Goal: Download file/media

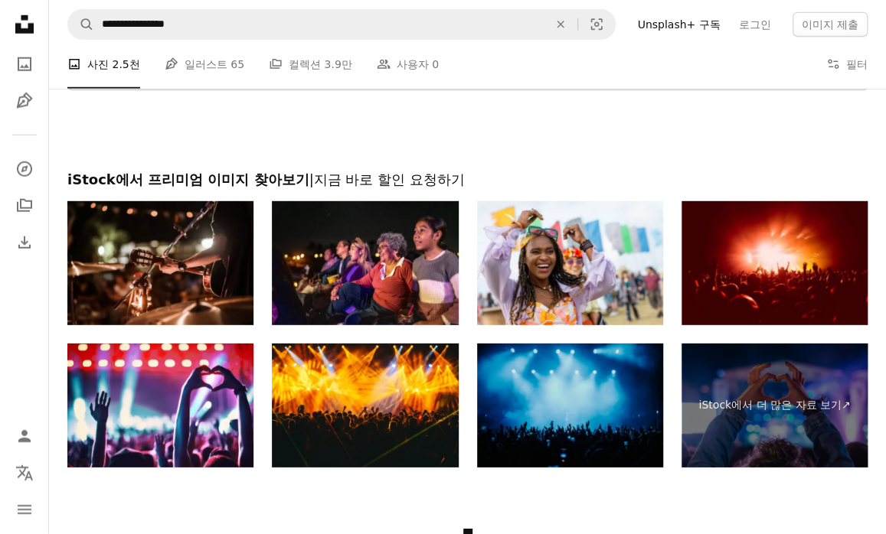
scroll to position [2036, 0]
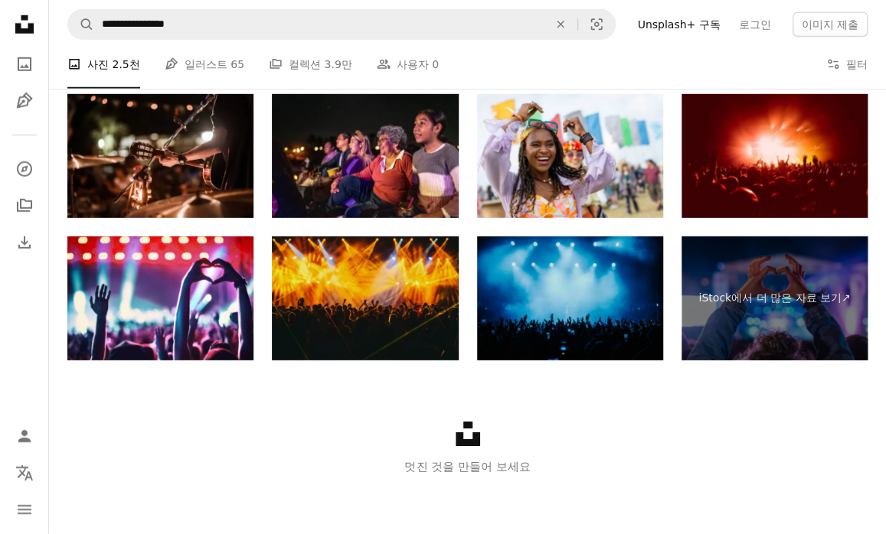
click at [409, 304] on img at bounding box center [365, 299] width 186 height 124
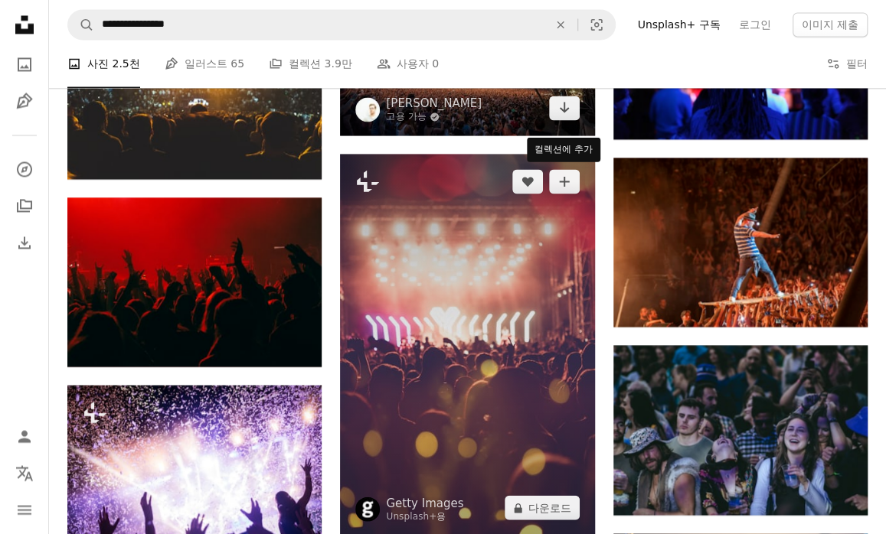
scroll to position [1117, 0]
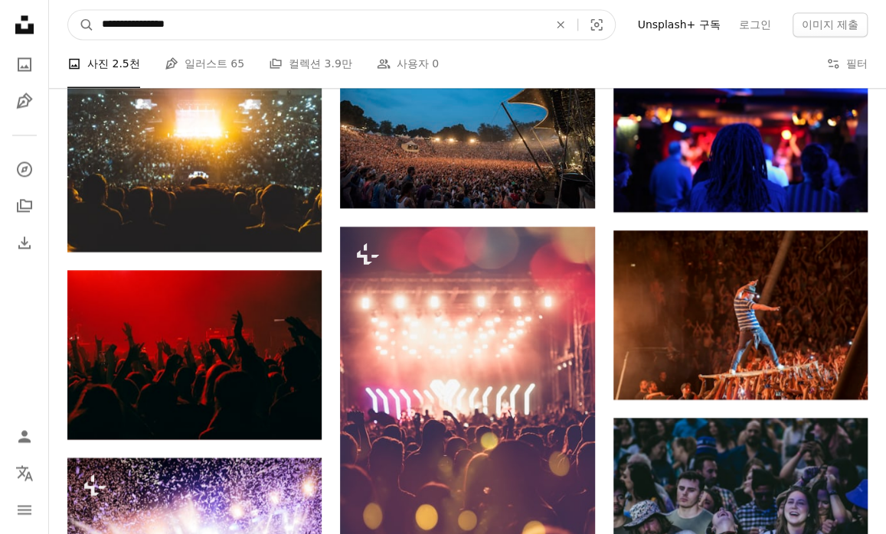
drag, startPoint x: 401, startPoint y: 26, endPoint x: -198, endPoint y: 21, distance: 598.7
click at [0, 21] on html "**********" at bounding box center [443, 169] width 886 height 2573
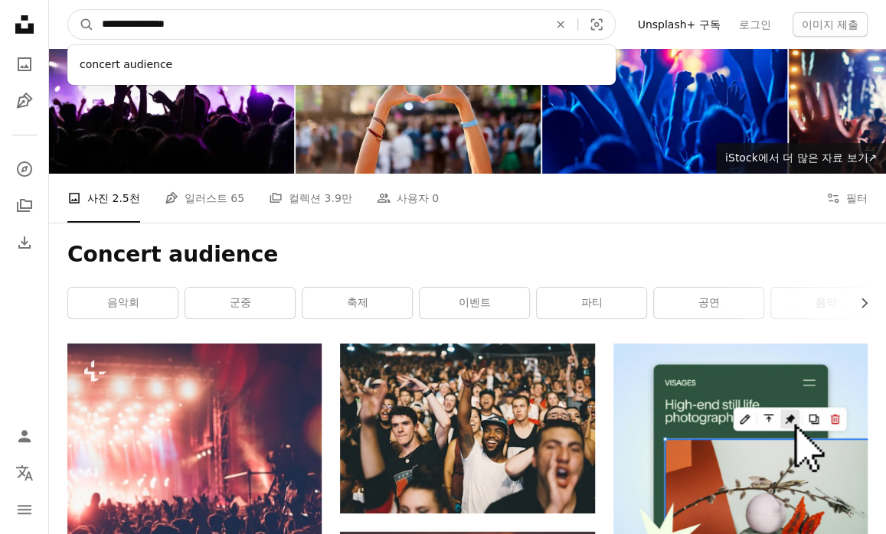
scroll to position [0, 0]
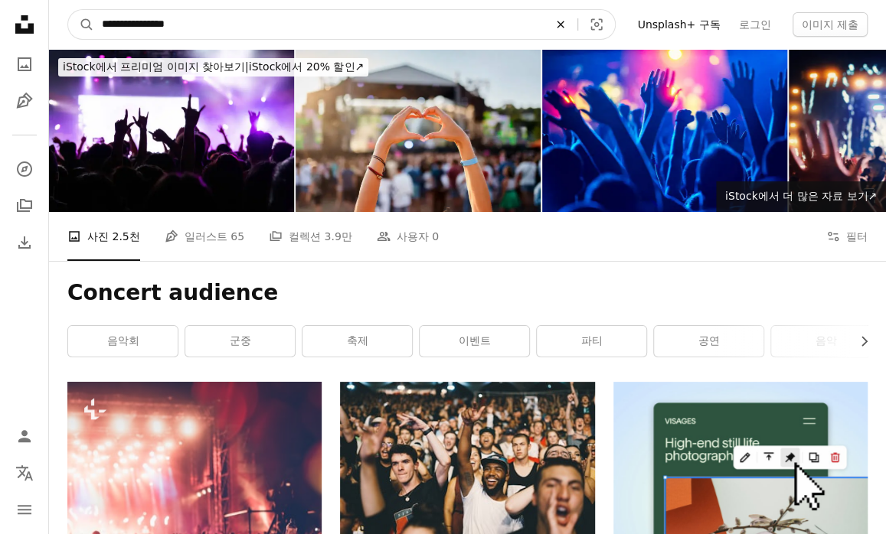
click at [574, 29] on icon "An X shape" at bounding box center [561, 24] width 34 height 12
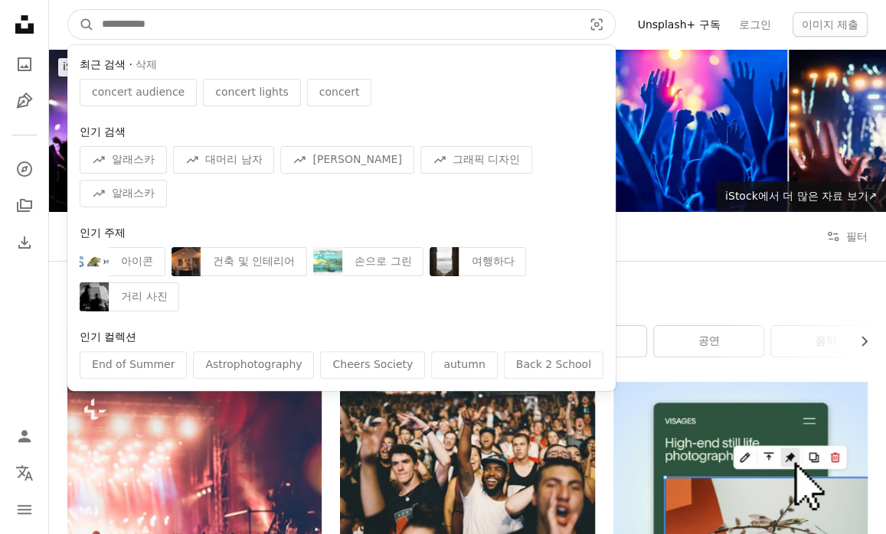
click at [407, 115] on div "최근 검색 · 삭제 concert audience concert lights concert 인기 검색 A trend sign 알래스카 A tr…" at bounding box center [341, 218] width 548 height 346
click at [295, 38] on input "사이트 전체에서 이미지 찾기" at bounding box center [336, 24] width 484 height 29
click at [305, 22] on input "사이트 전체에서 이미지 찾기" at bounding box center [336, 24] width 484 height 29
click at [306, 19] on input "사이트 전체에서 이미지 찾기" at bounding box center [336, 24] width 484 height 29
